Goal: Task Accomplishment & Management: Manage account settings

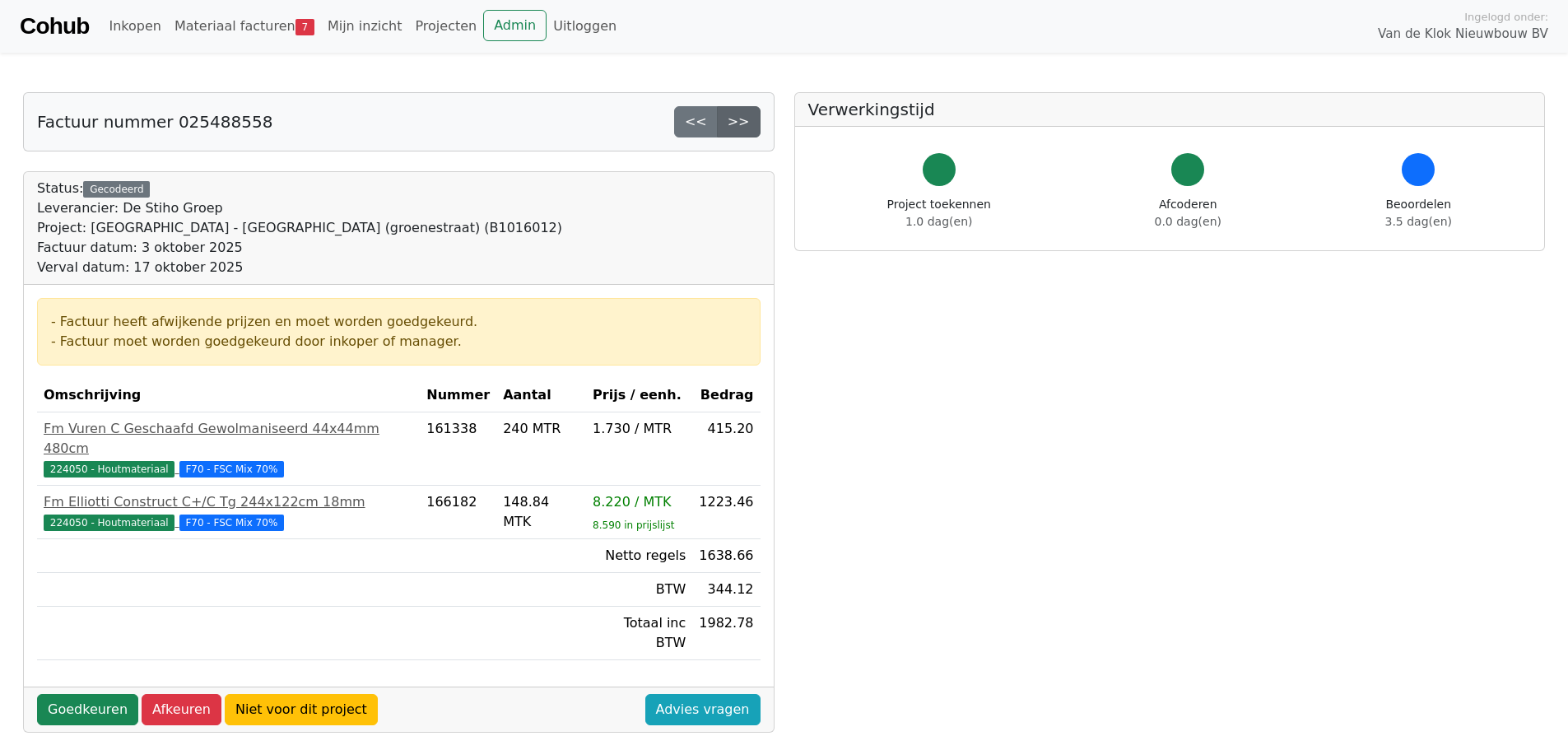
click at [737, 125] on link ">>" at bounding box center [739, 122] width 44 height 31
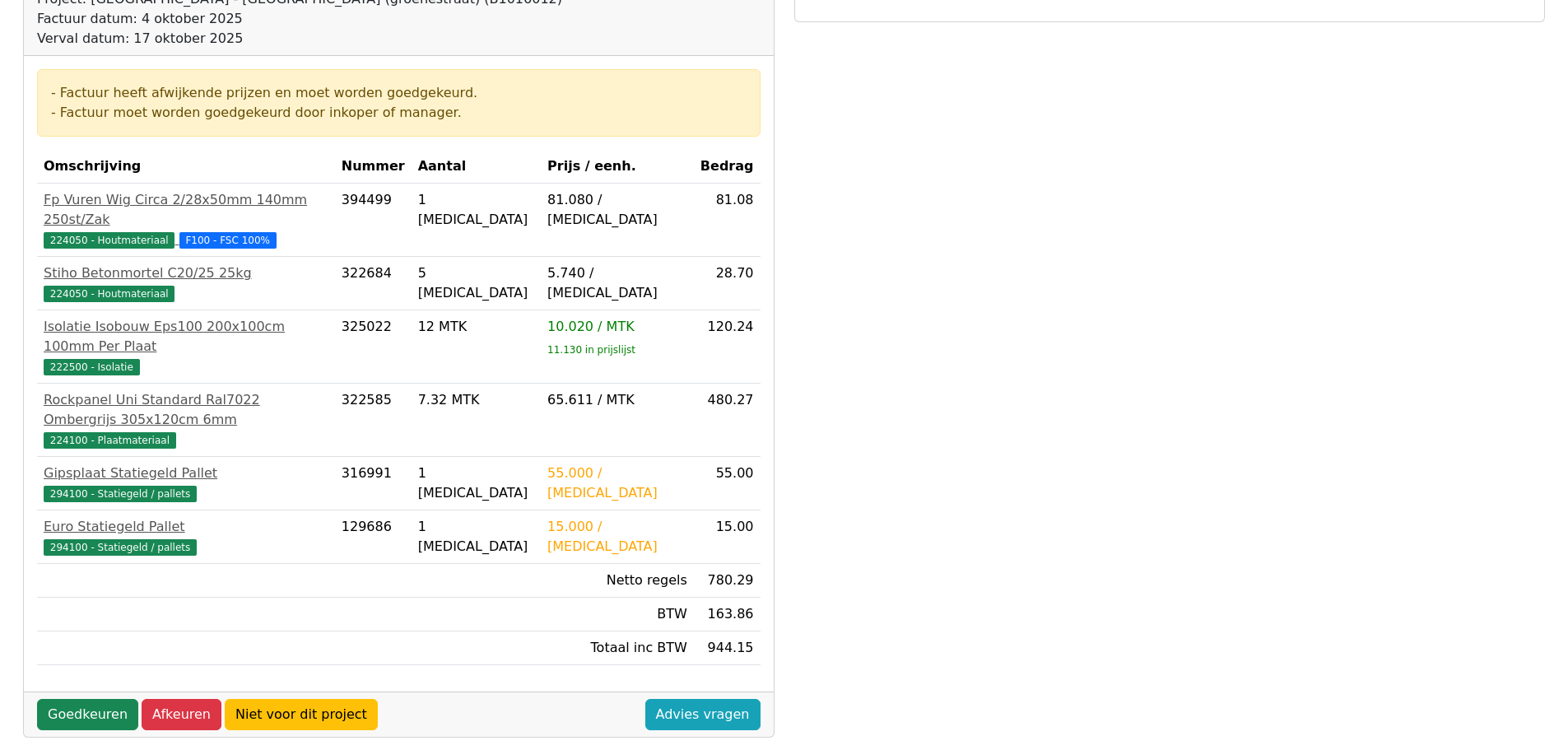
scroll to position [247, 0]
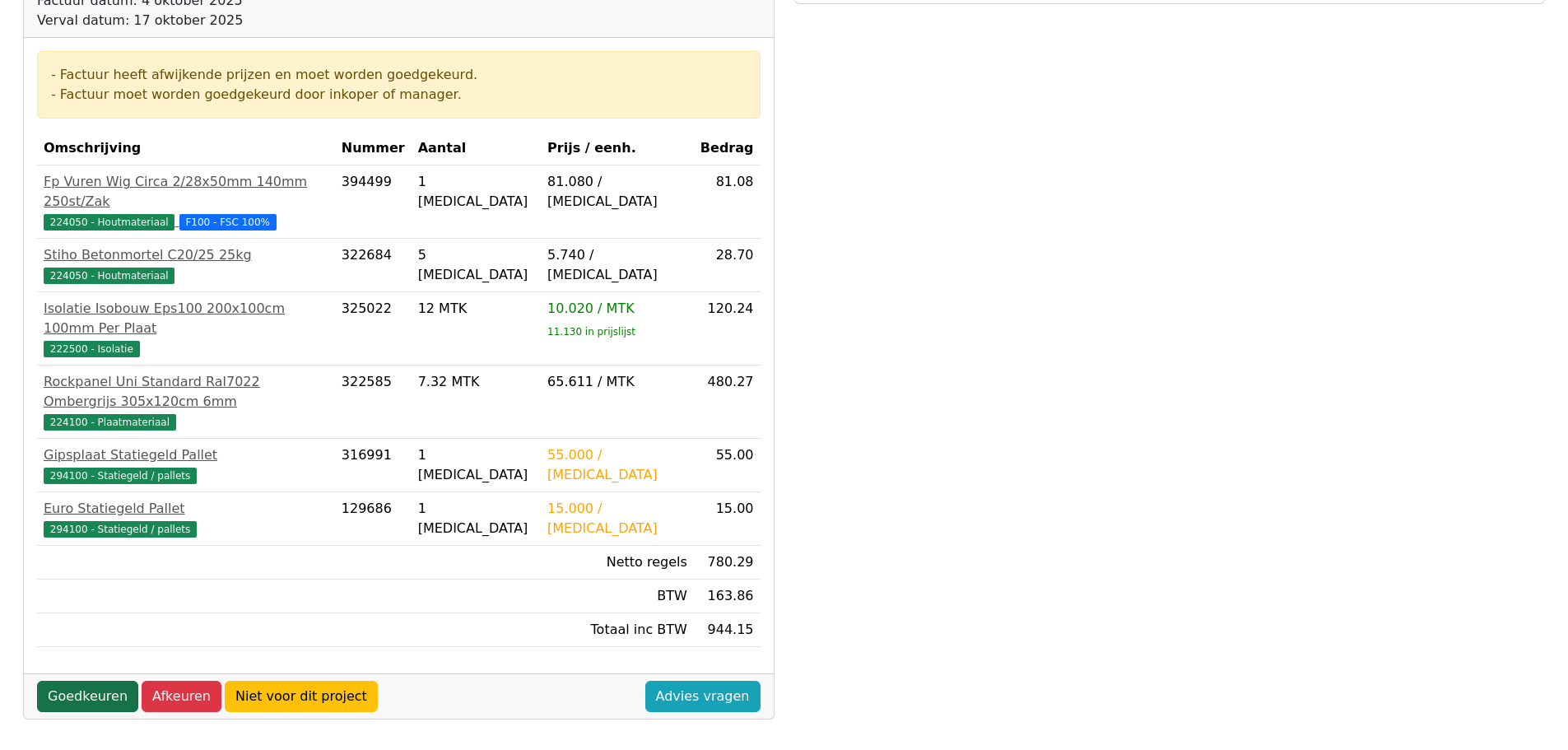
click at [92, 681] on link "Goedkeuren" at bounding box center [87, 696] width 102 height 31
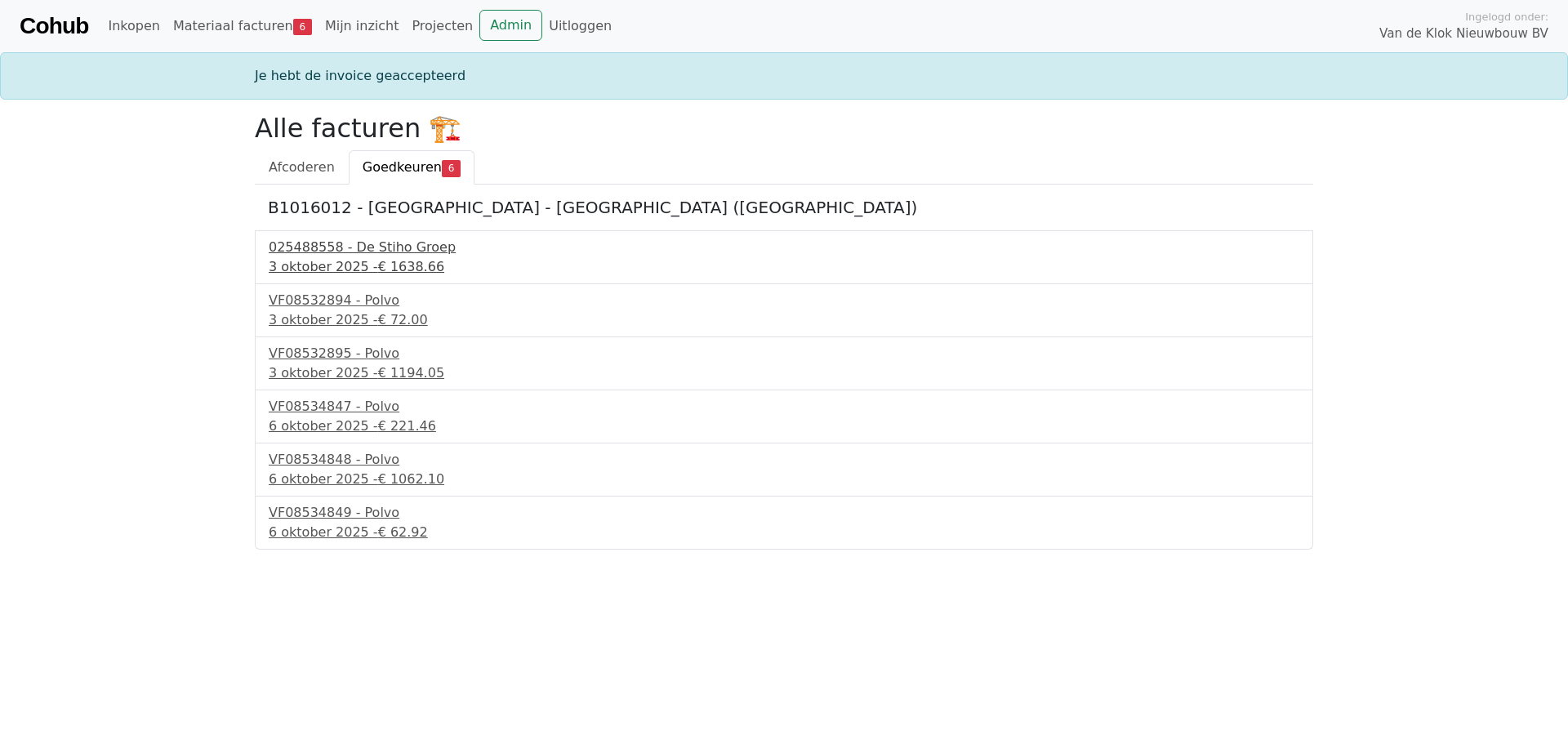
click at [339, 259] on div "3 oktober 2025 - € 1638.66" at bounding box center [784, 267] width 1031 height 20
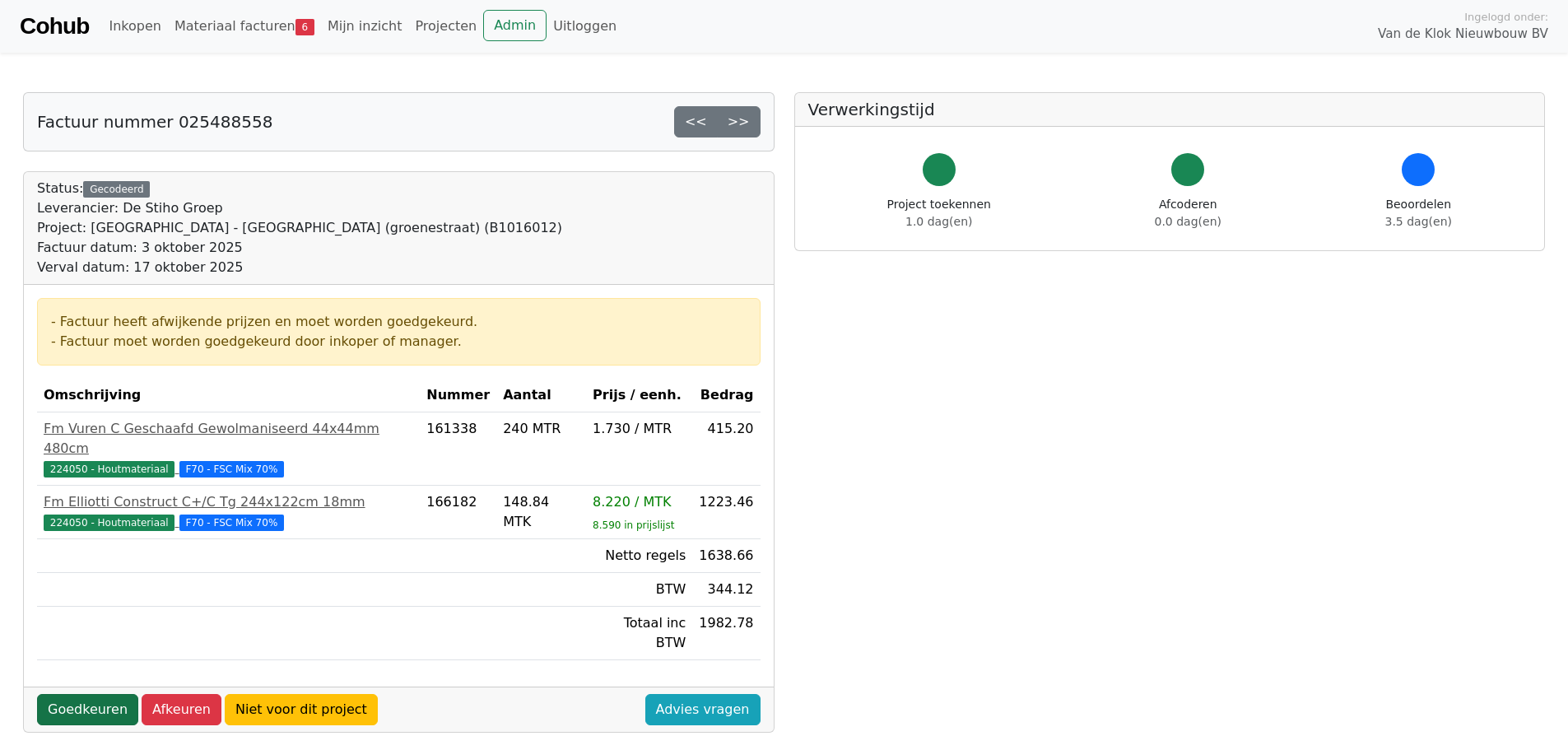
click at [89, 694] on link "Goedkeuren" at bounding box center [87, 709] width 102 height 31
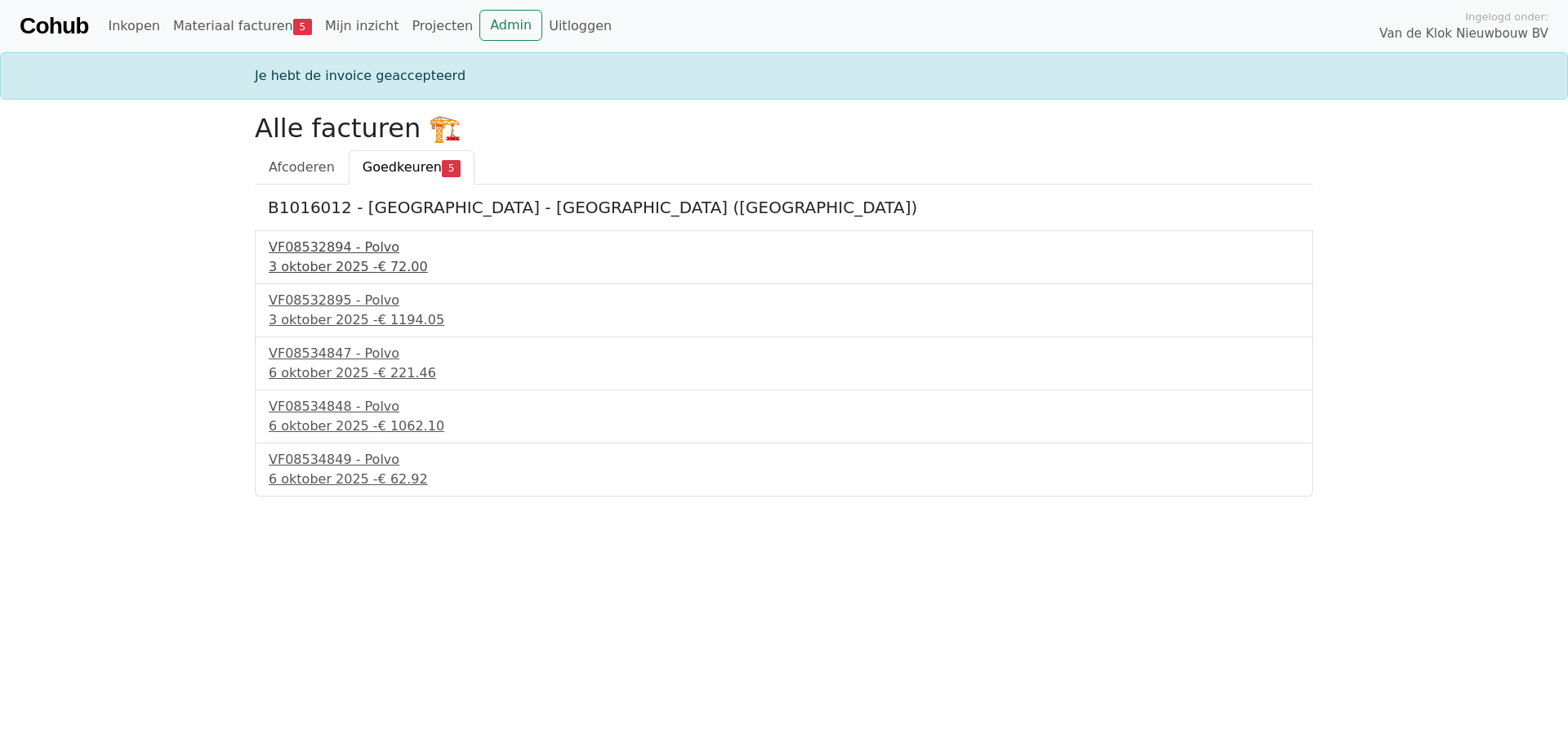
click at [324, 250] on div "VF08532894 - Polvo" at bounding box center [784, 247] width 1031 height 20
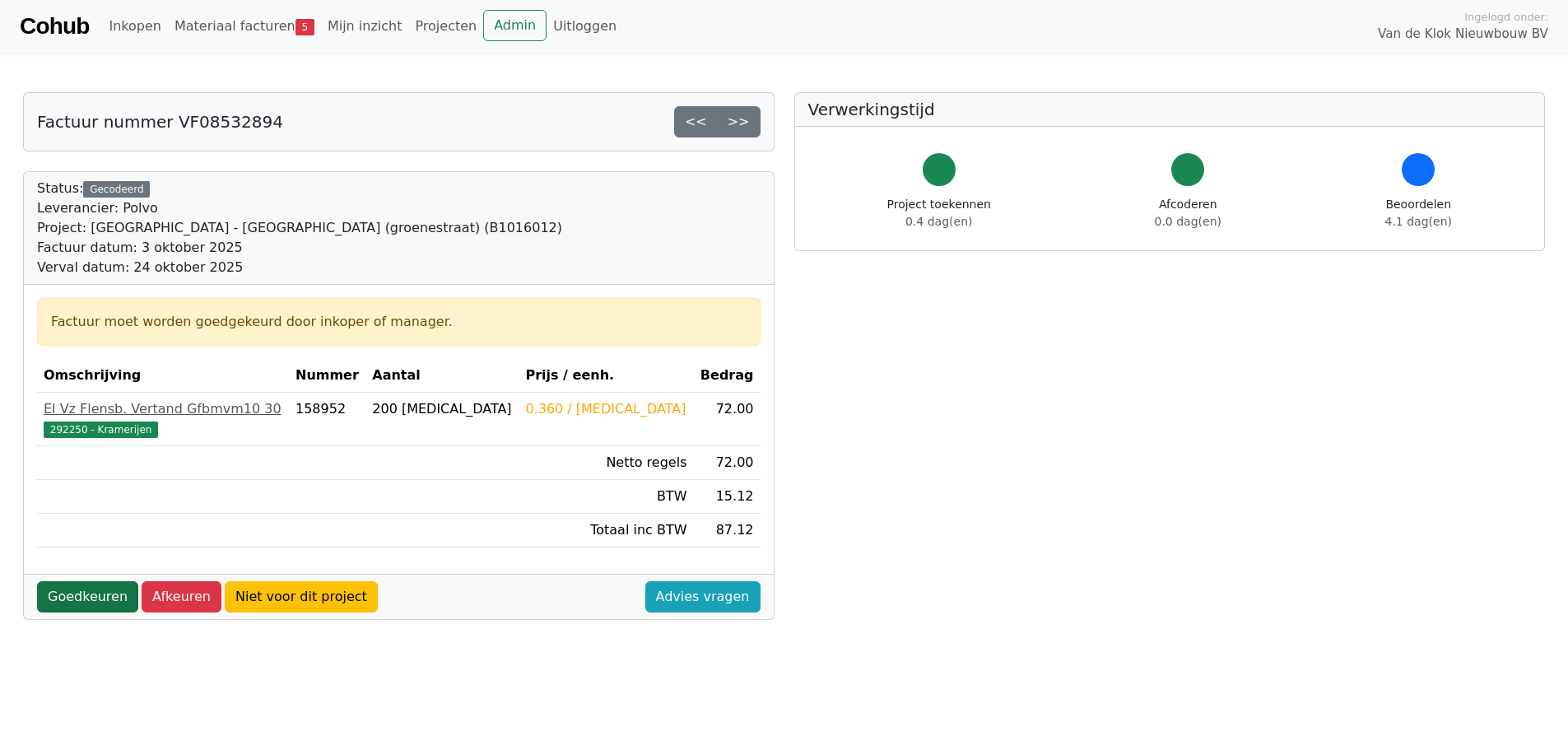
click at [101, 595] on link "Goedkeuren" at bounding box center [87, 597] width 102 height 31
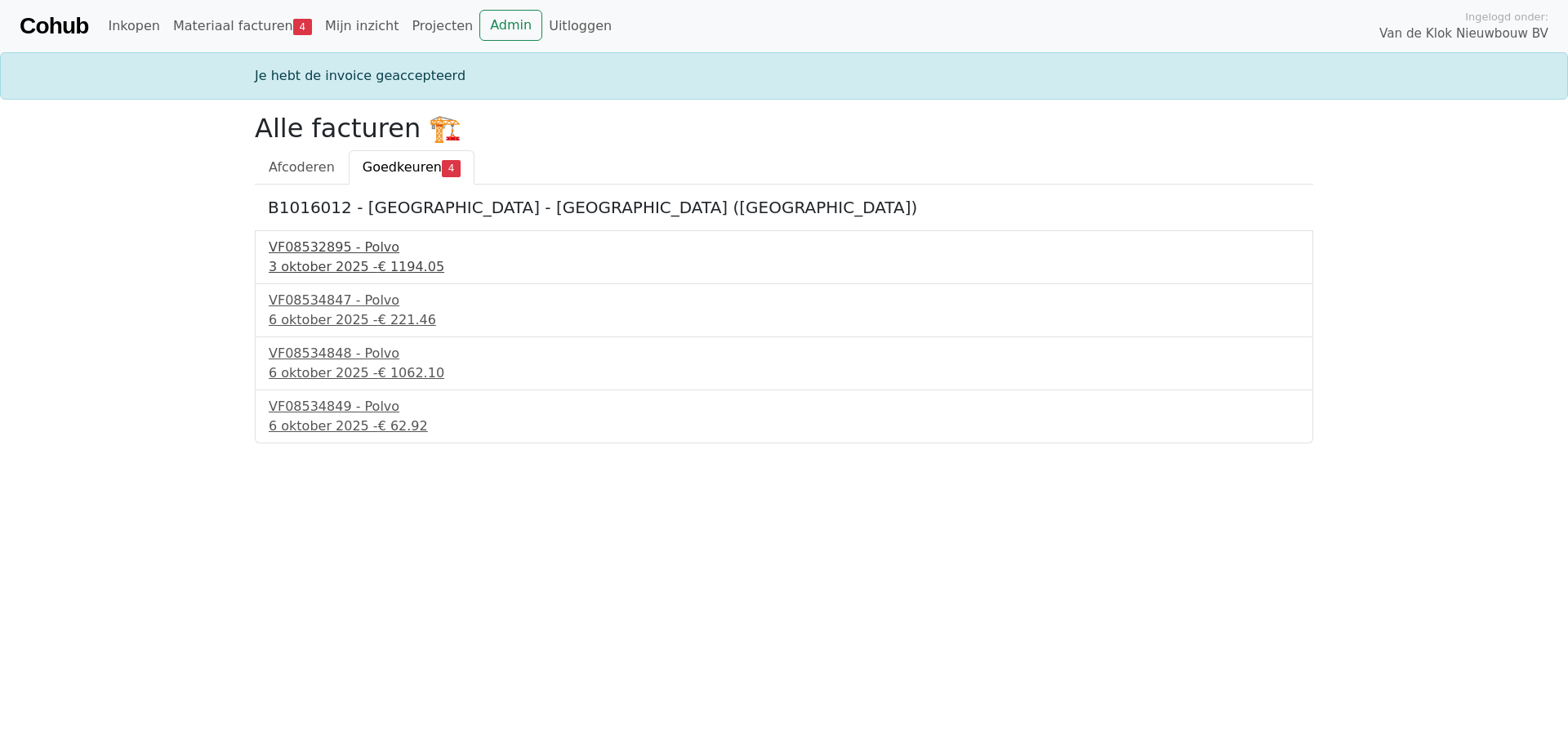
click at [303, 255] on div "VF08532895 - Polvo" at bounding box center [784, 247] width 1031 height 20
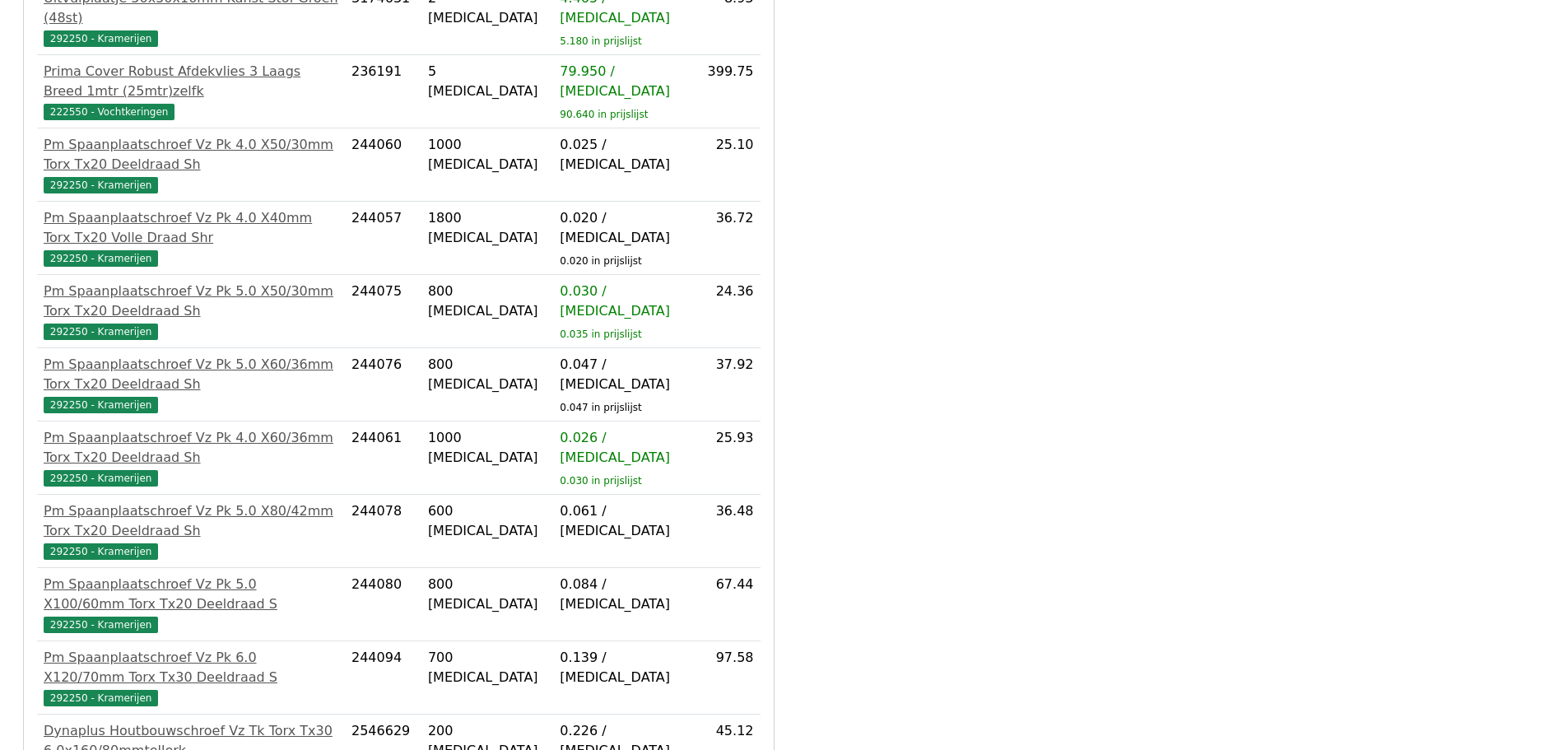
scroll to position [1000, 0]
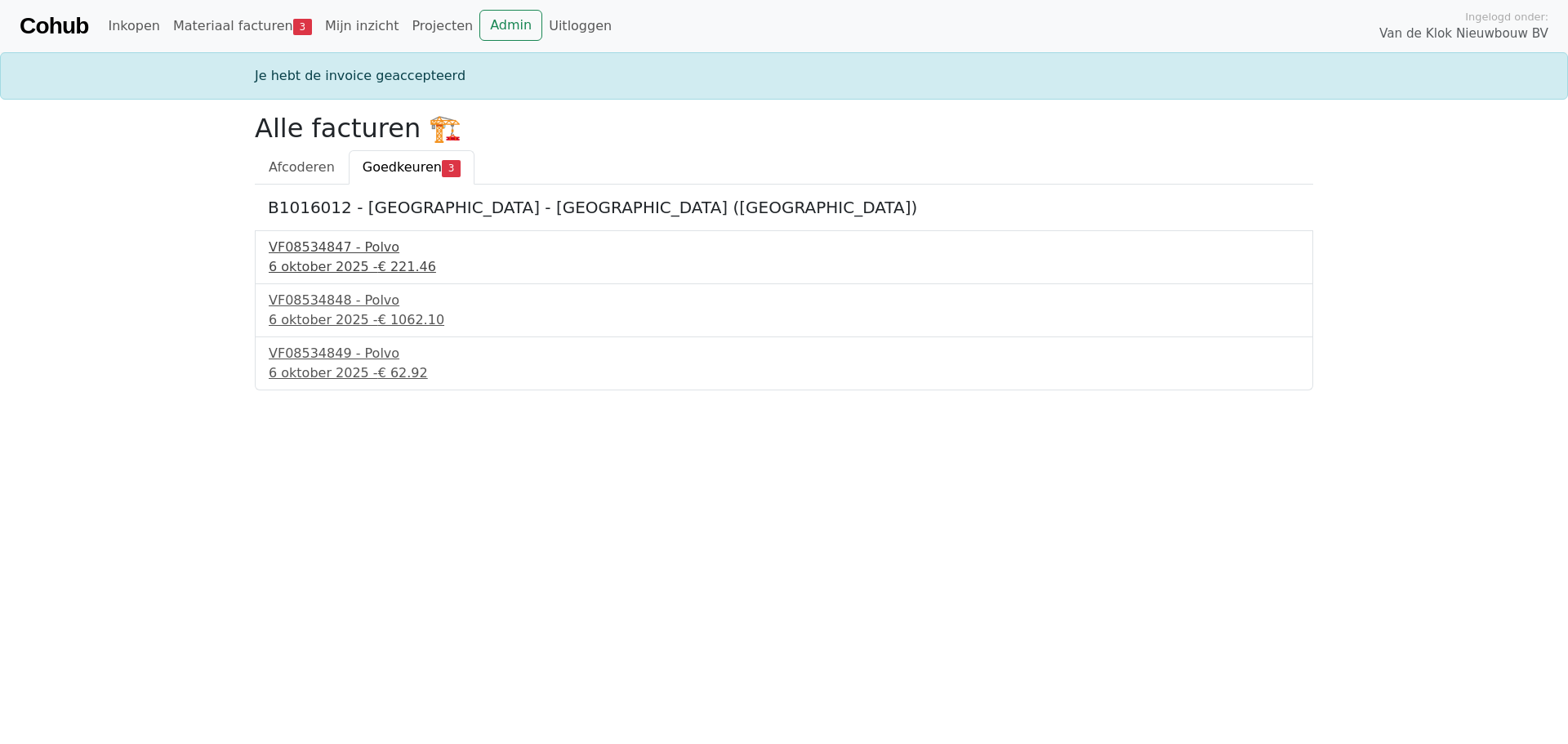
click at [328, 243] on div "VF08534847 - Polvo" at bounding box center [784, 247] width 1031 height 20
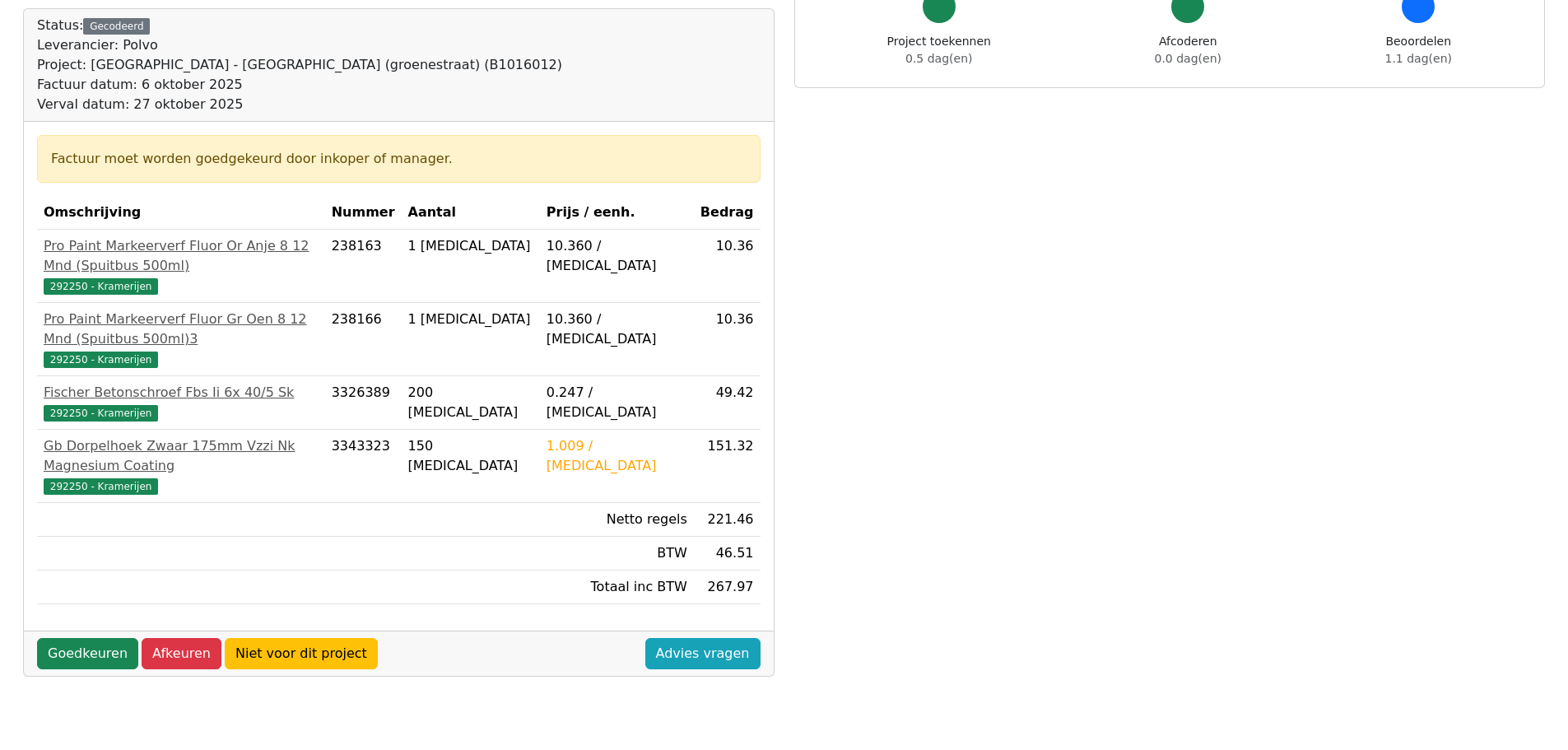
scroll to position [164, 0]
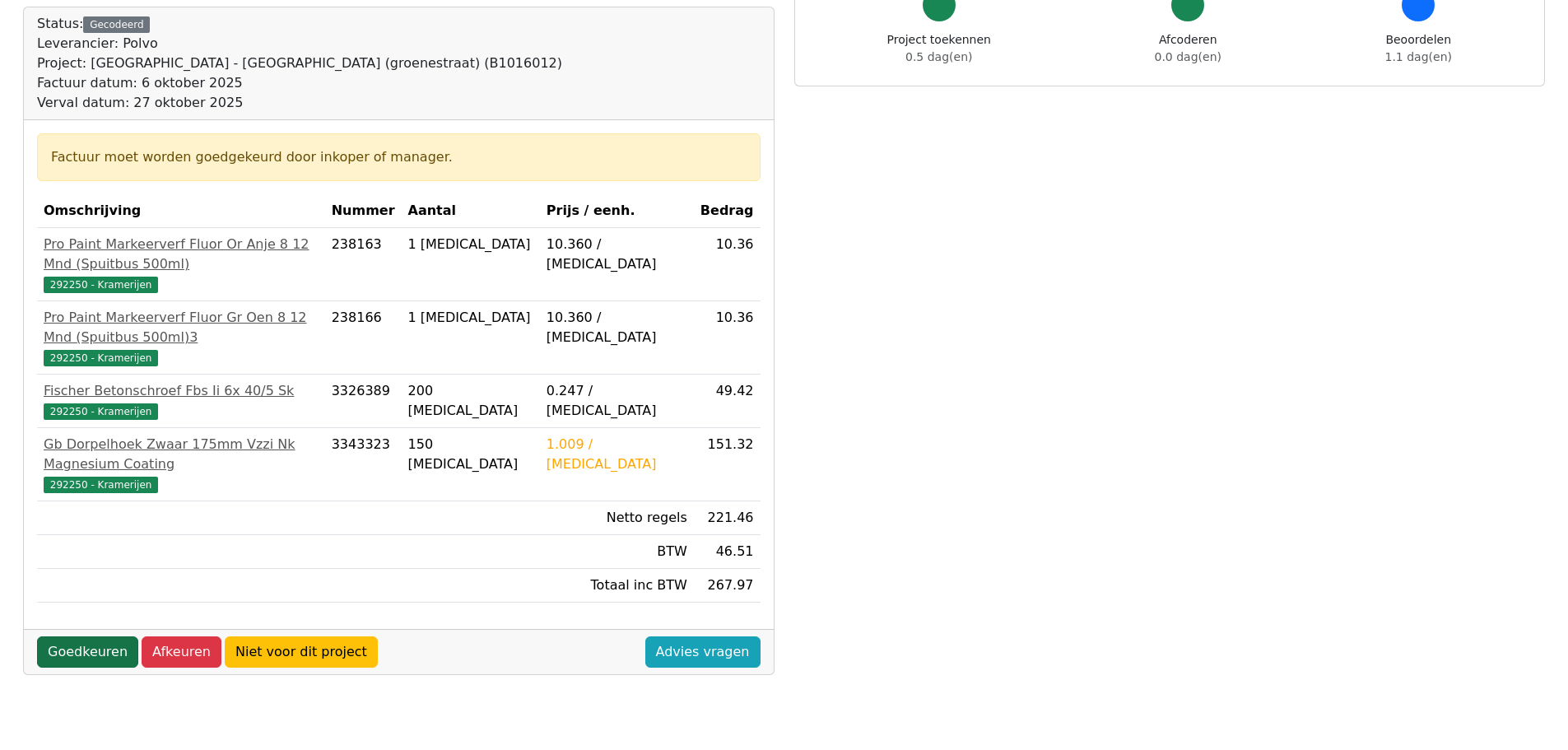
click at [85, 637] on link "Goedkeuren" at bounding box center [87, 652] width 102 height 31
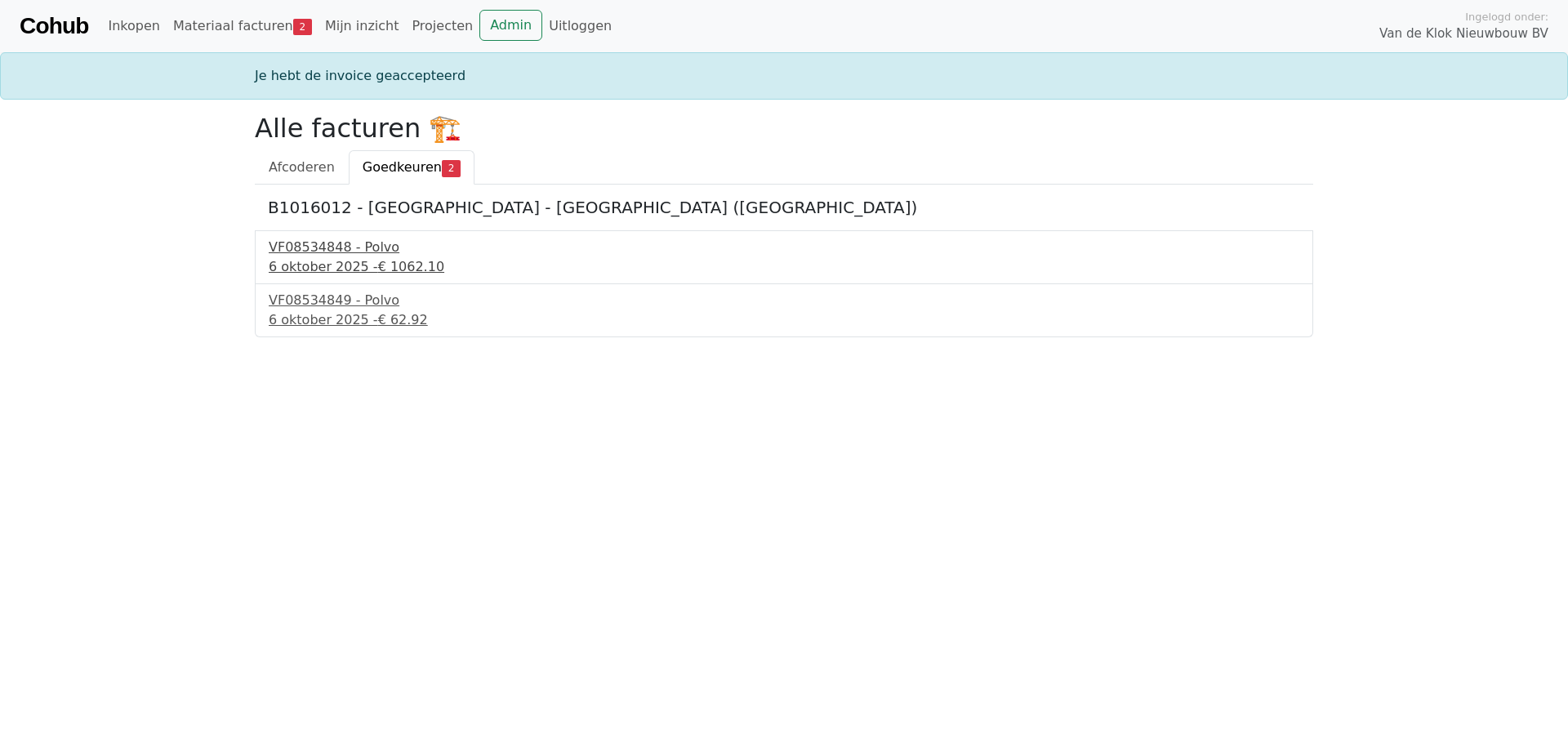
click at [331, 261] on div "[DATE] - € 1062.10" at bounding box center [784, 267] width 1031 height 20
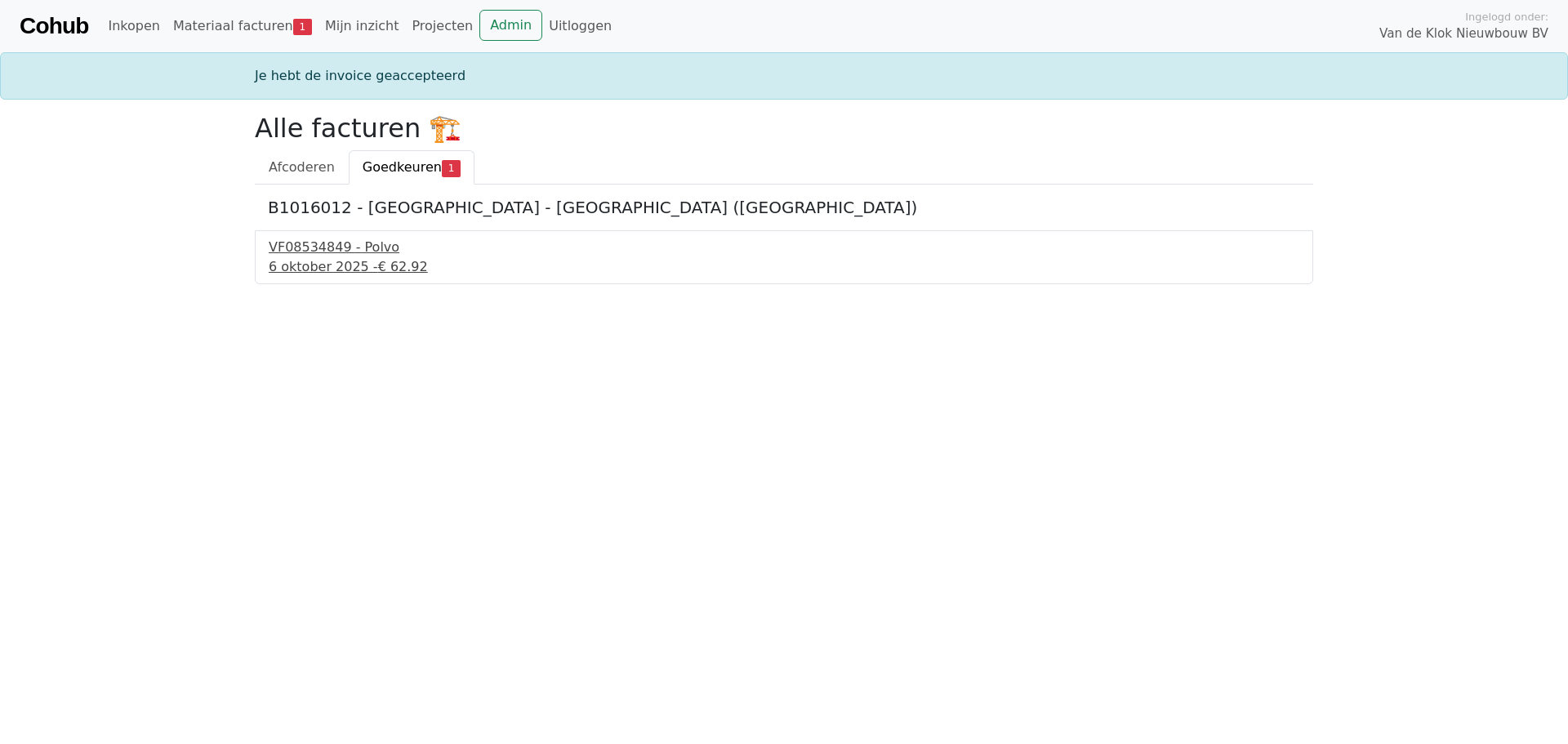
click at [322, 249] on div "VF08534849 - Polvo" at bounding box center [784, 247] width 1031 height 20
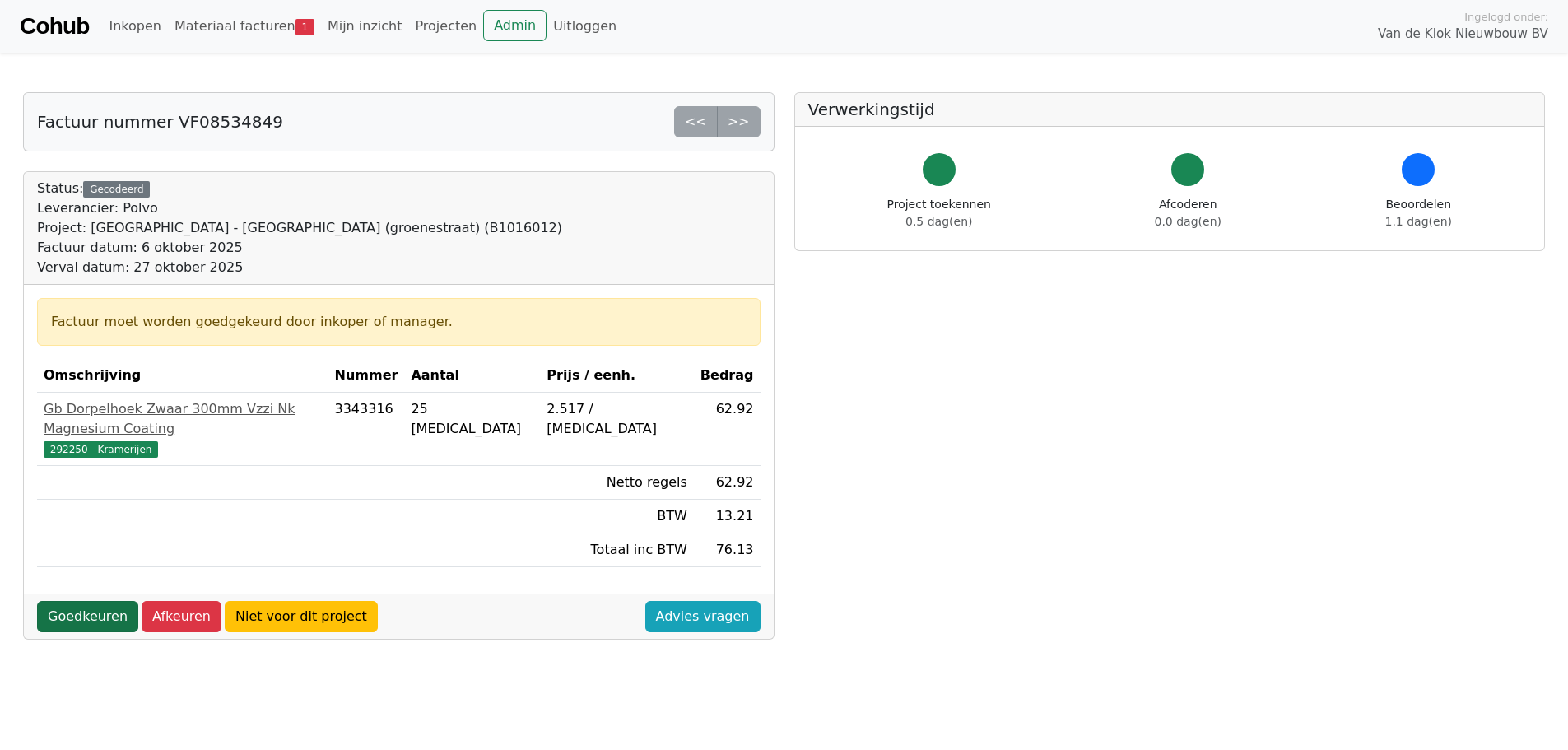
click at [88, 601] on link "Goedkeuren" at bounding box center [87, 616] width 102 height 31
